Goal: Find contact information: Find contact information

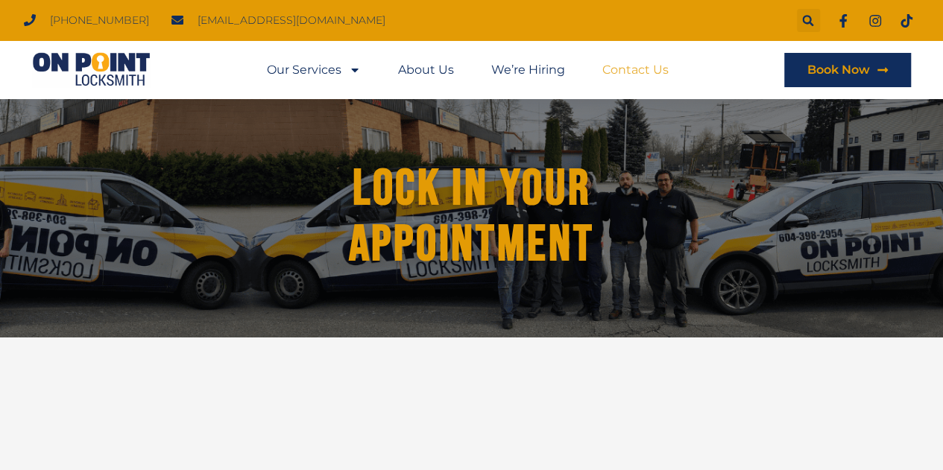
click at [650, 78] on link "Contact Us" at bounding box center [635, 70] width 66 height 34
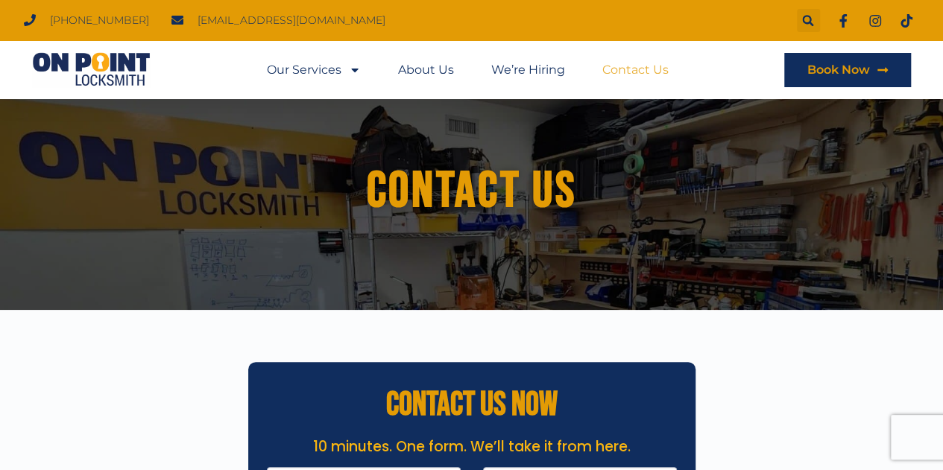
scroll to position [9, 0]
